Goal: Feedback & Contribution: Submit feedback/report problem

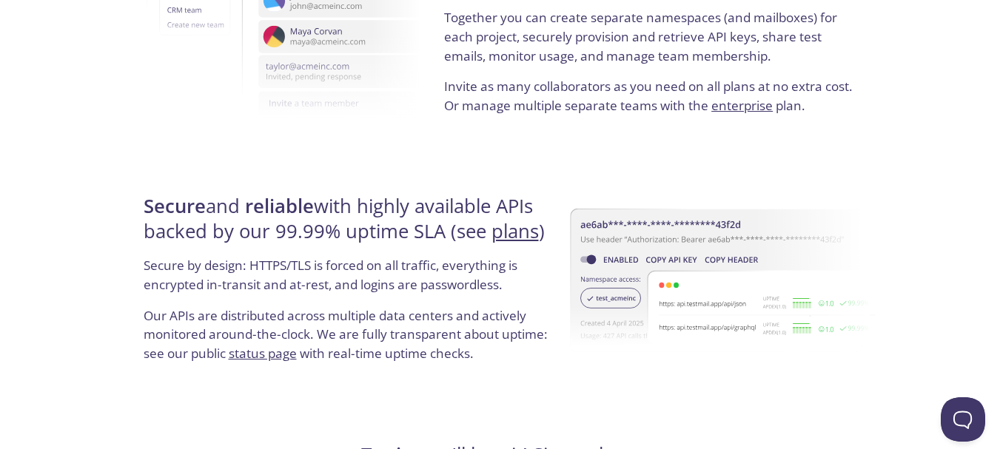
scroll to position [2935, 0]
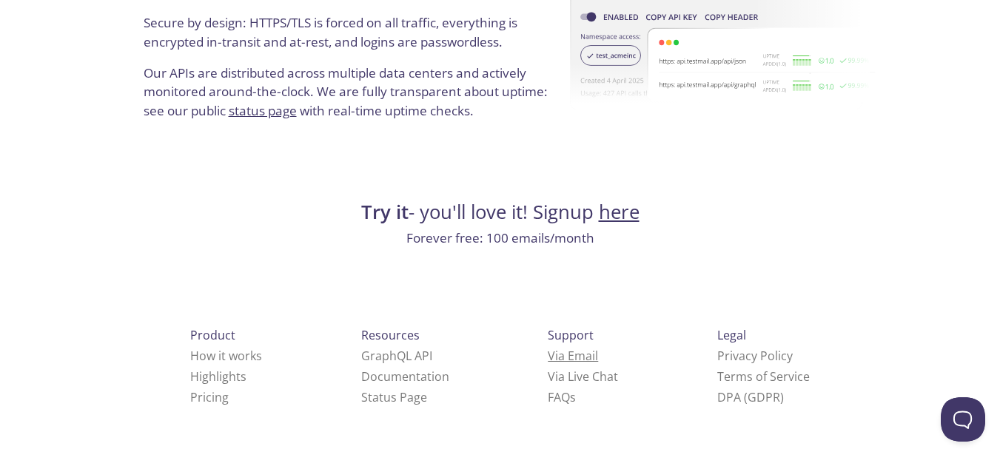
click at [548, 357] on link "Via Email" at bounding box center [573, 356] width 50 height 16
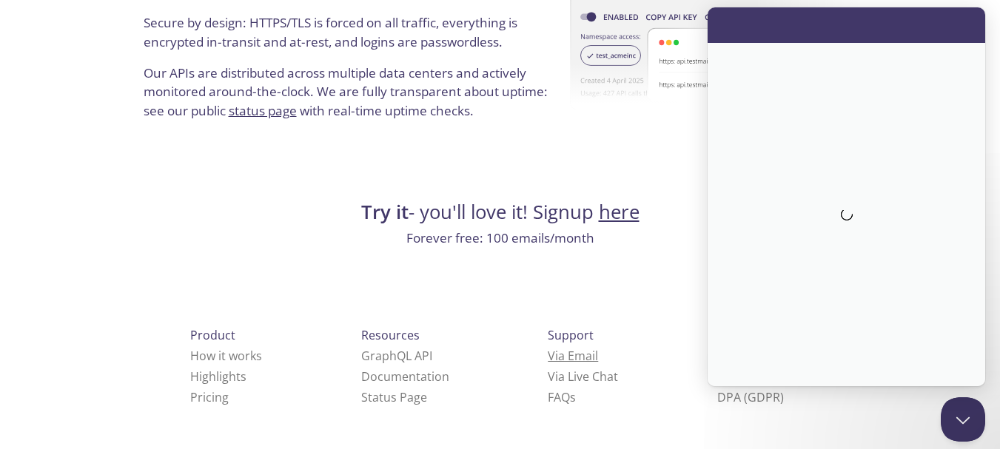
scroll to position [0, 0]
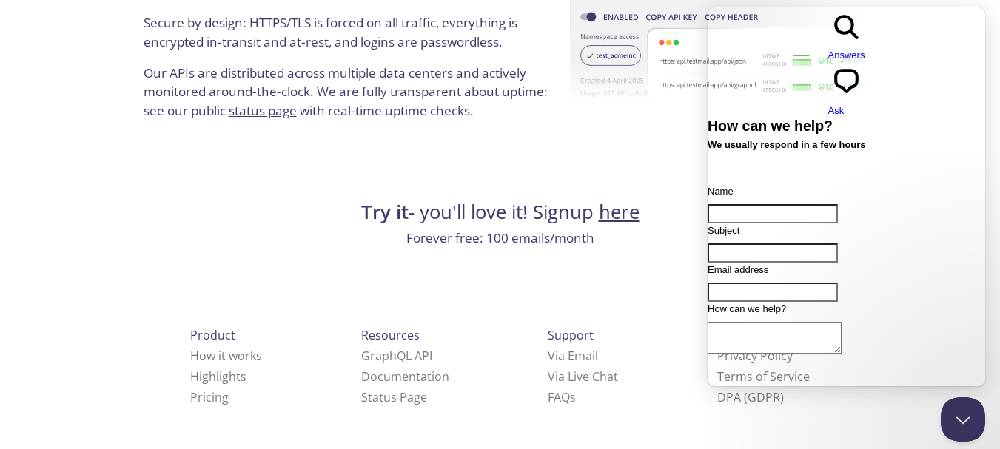
click at [604, 152] on img at bounding box center [722, 38] width 305 height 238
click at [679, 295] on div "Product How it works Highlights Pricing Resources GraphQL API Documentation Sta…" at bounding box center [500, 421] width 770 height 276
click at [960, 412] on button "Close Beacon popover" at bounding box center [960, 416] width 44 height 44
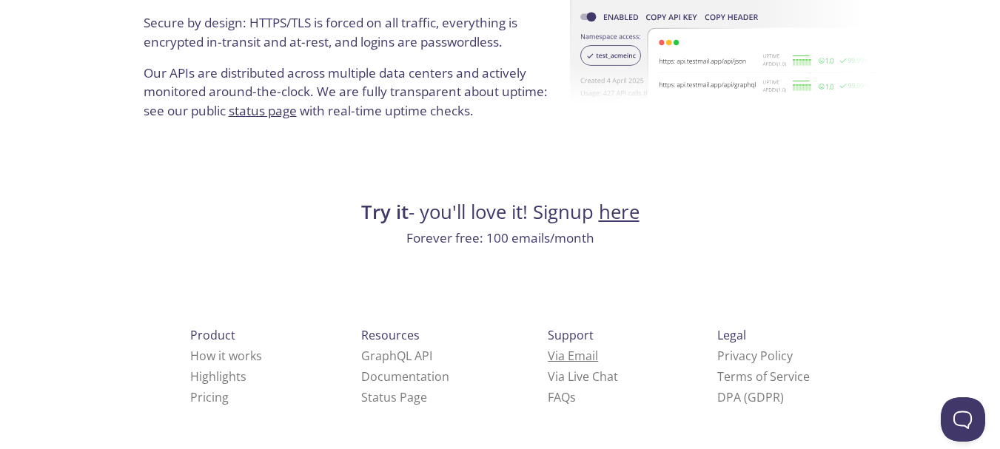
click at [548, 360] on link "Via Email" at bounding box center [573, 356] width 50 height 16
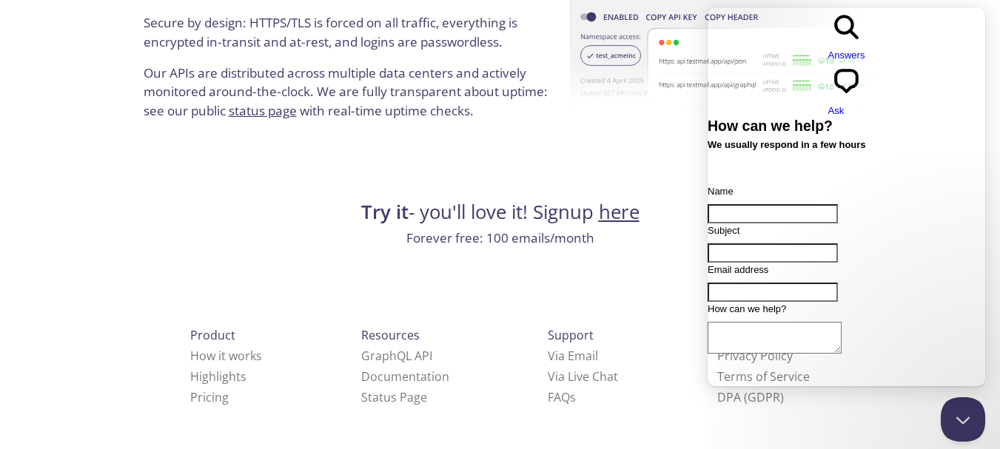
click at [766, 204] on input "Name" at bounding box center [772, 213] width 130 height 19
type input "[PERSON_NAME]"
click at [799, 243] on input "Subject" at bounding box center [772, 252] width 130 height 19
type input "Paid SEO Submission"
click at [762, 283] on input "Email address" at bounding box center [772, 292] width 130 height 19
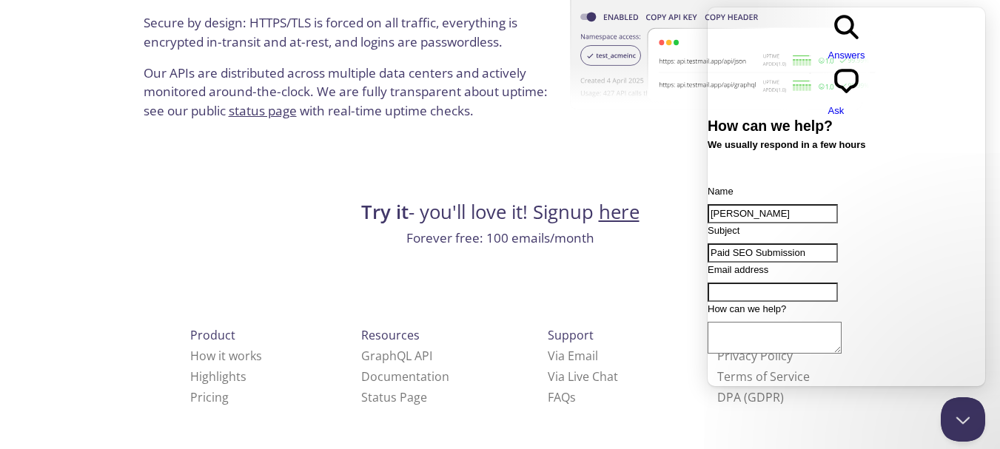
type input "[PERSON_NAME][EMAIL_ADDRESS][DOMAIN_NAME]"
click at [819, 322] on textarea "How can we help?" at bounding box center [774, 338] width 134 height 32
paste textarea "Greetings, I hope you're well and I'm reaching out with an exciting Moment to c…"
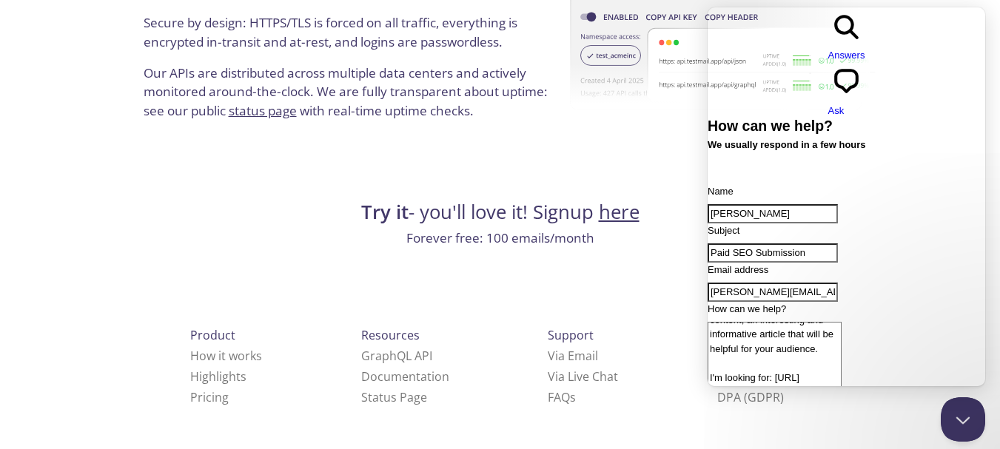
drag, startPoint x: 896, startPoint y: 280, endPoint x: 735, endPoint y: 276, distance: 161.4
click at [735, 322] on textarea "Greetings, I hope you're well and I'm reaching out with an exciting Moment to c…" at bounding box center [774, 396] width 134 height 148
paste textarea "[DOMAIN_NAME]"
type textarea "Greetings, I hope you're well and I'm reaching out with an exciting Moment to c…"
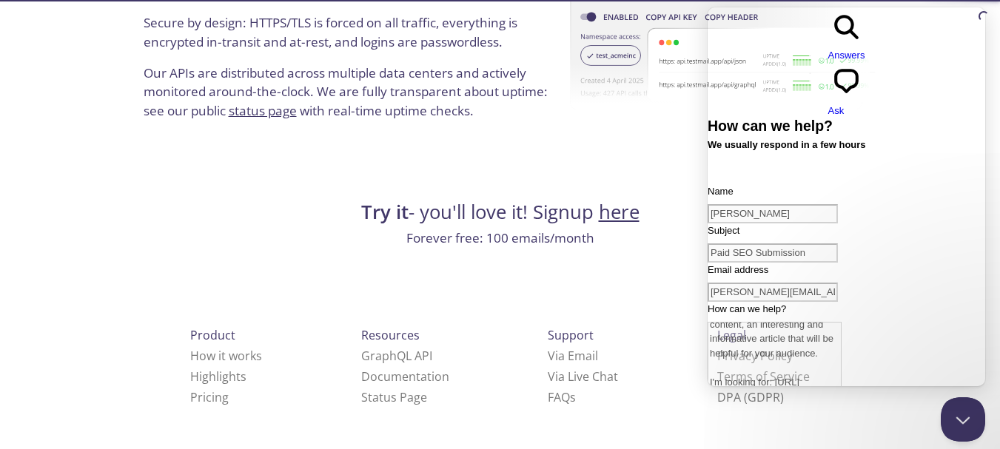
scroll to position [0, 0]
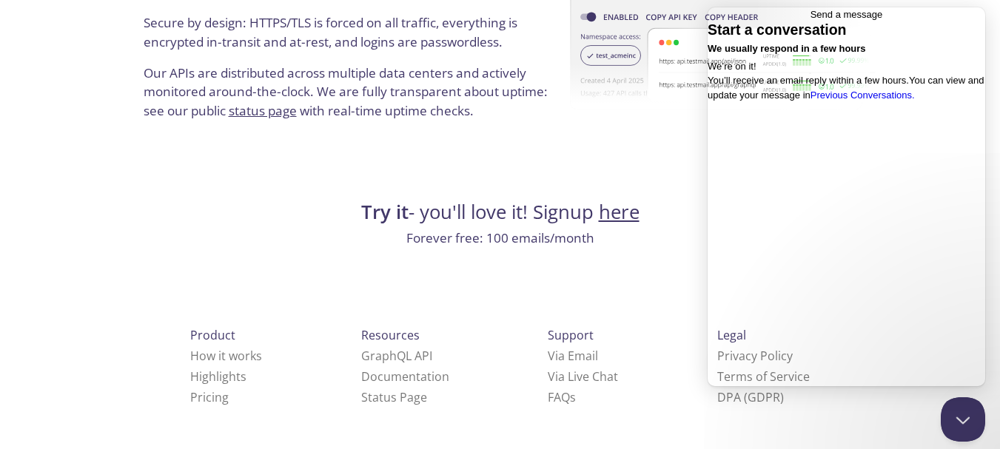
click at [717, 357] on link "Privacy Policy" at bounding box center [754, 356] width 75 height 16
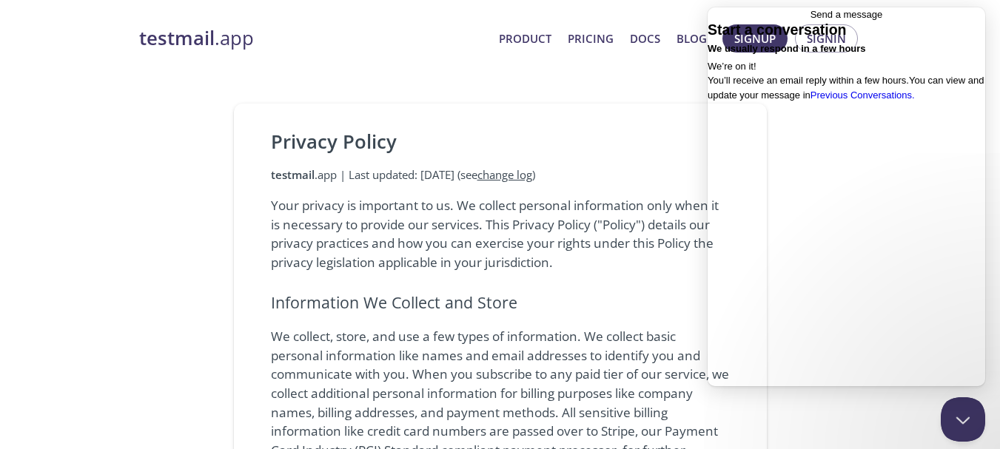
scroll to position [222, 0]
